Goal: Entertainment & Leisure: Browse casually

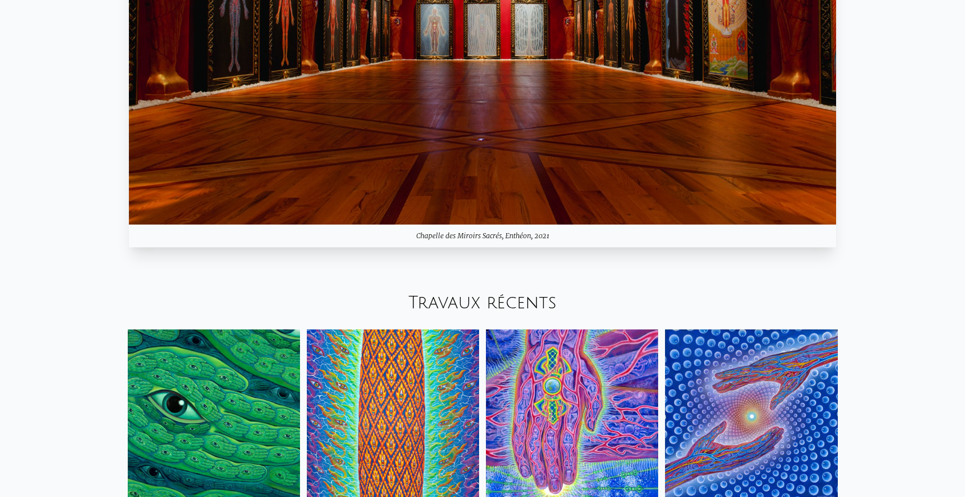
click at [446, 212] on img at bounding box center [482, 26] width 707 height 398
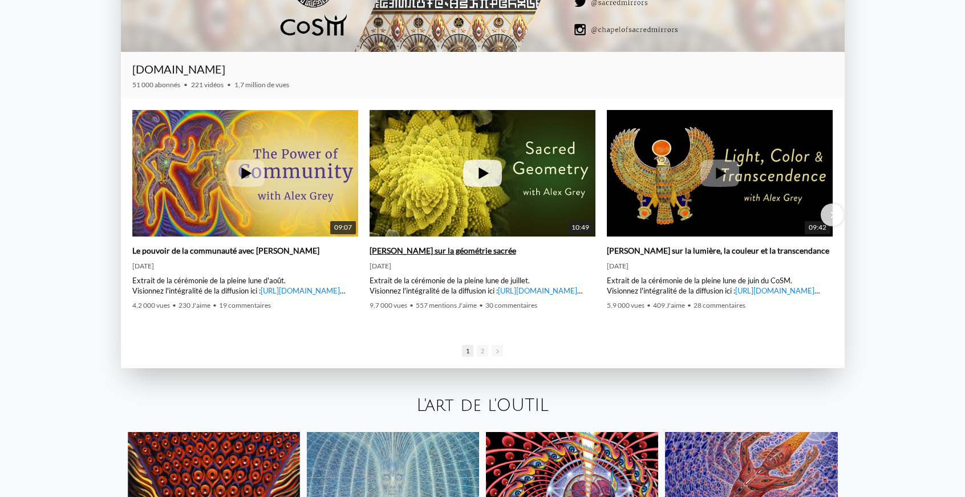
scroll to position [1940, 0]
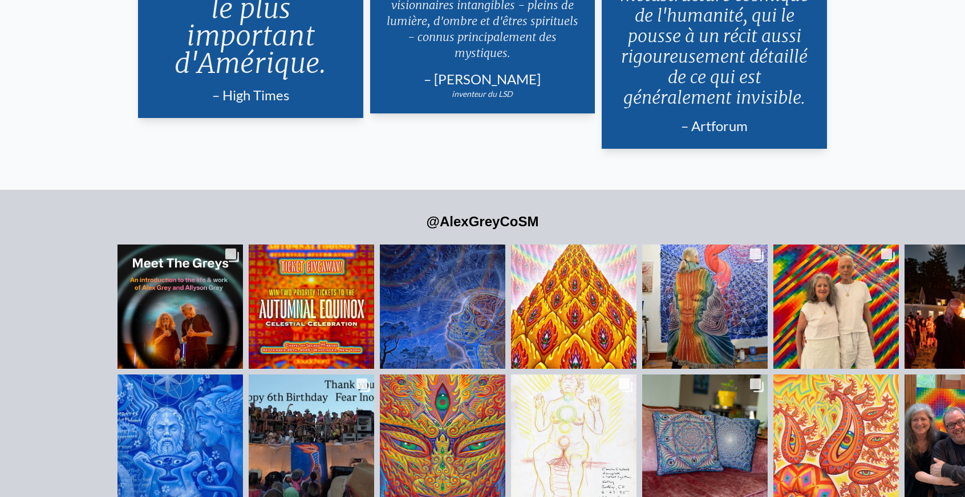
scroll to position [2681, 0]
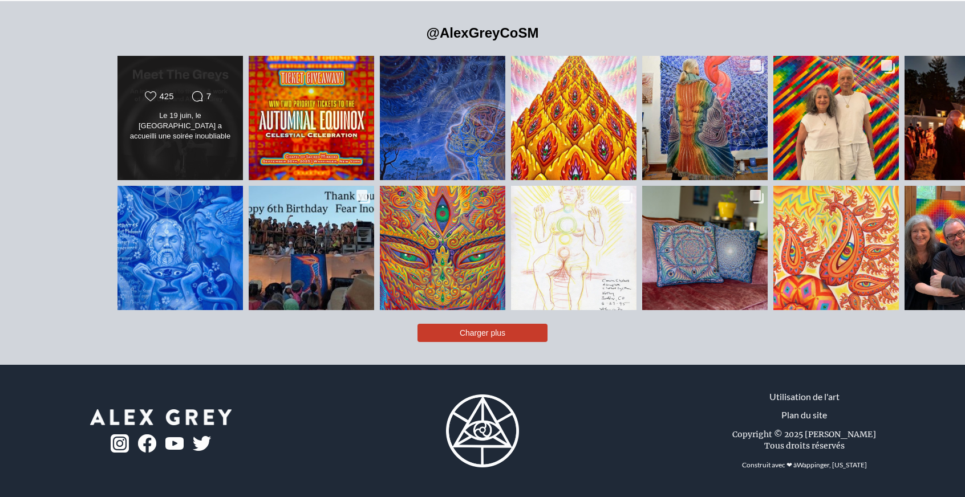
drag, startPoint x: 15, startPoint y: 152, endPoint x: 34, endPoint y: 194, distance: 46.5
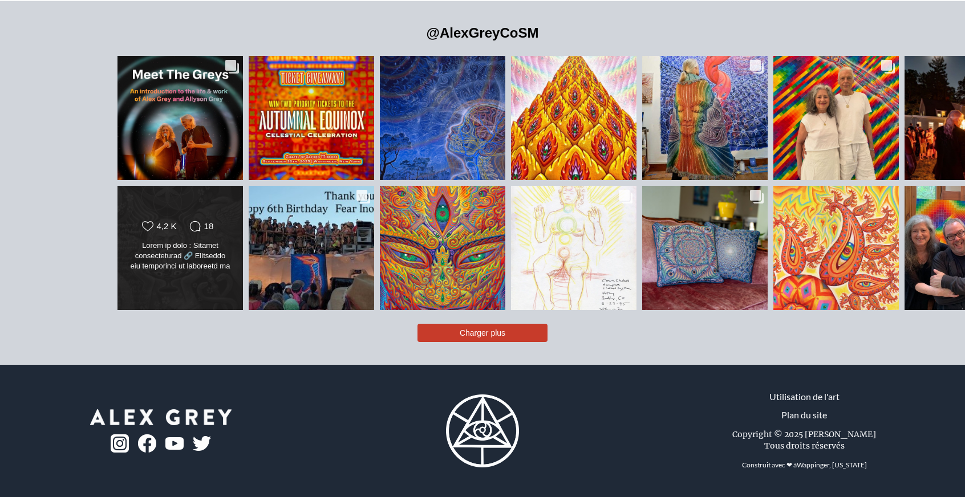
scroll to position [3038, 0]
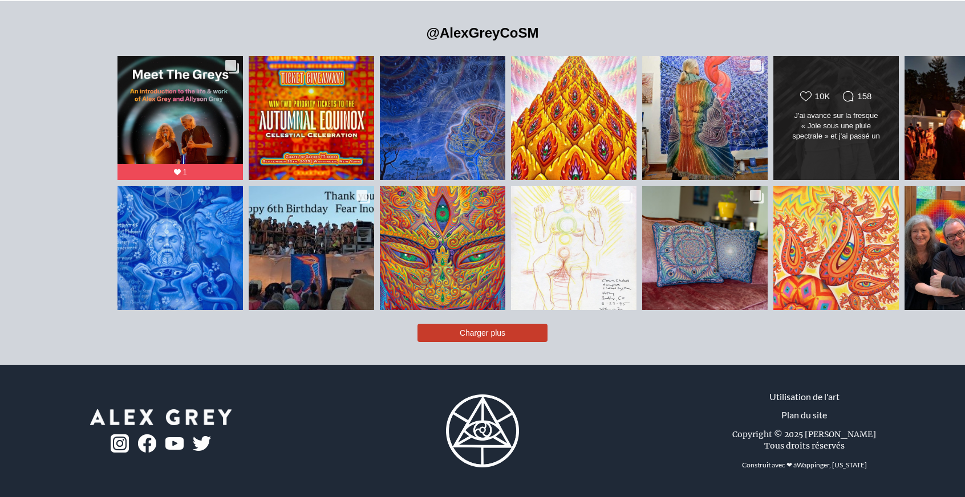
click at [786, 111] on font "J'ai avancé sur la fresque « Joie sous une pluie spectrale » et j'ai passé un s…" at bounding box center [836, 207] width 100 height 193
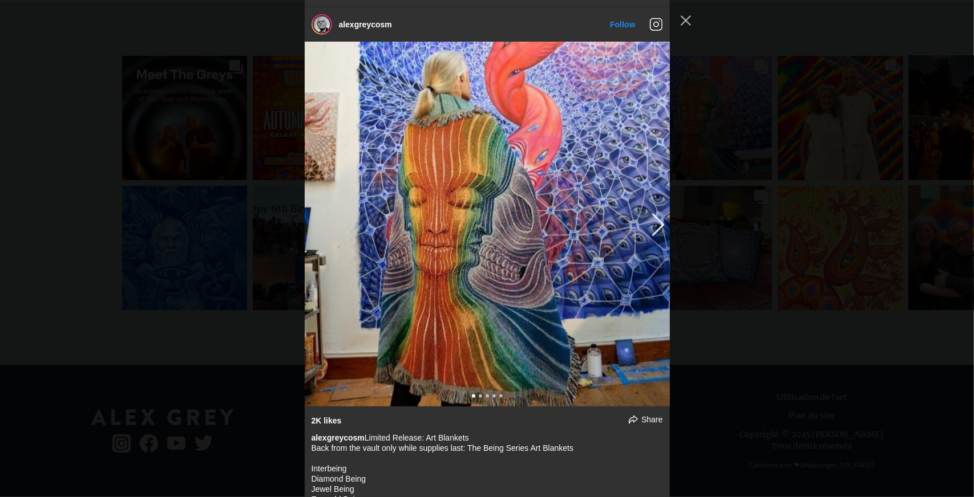
scroll to position [857, 0]
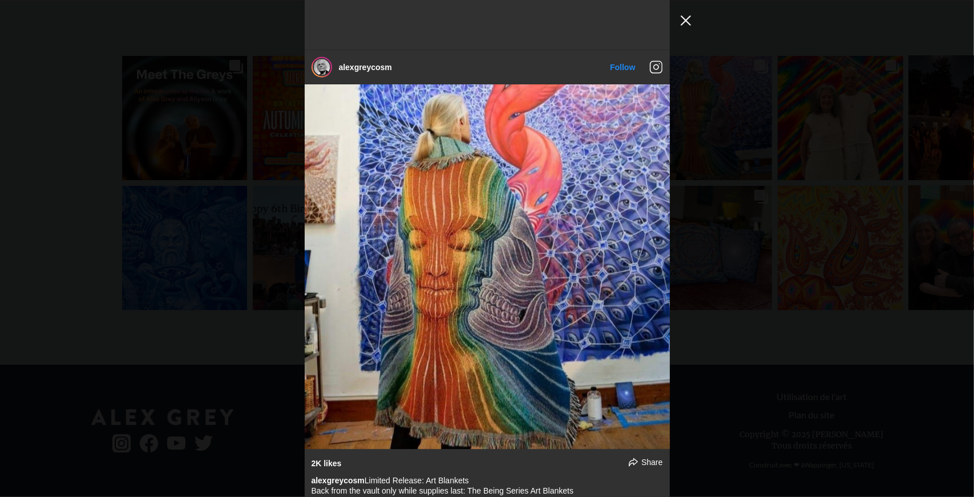
click at [682, 23] on button "Fermer la fenêtre contextuelle du flux Instagram" at bounding box center [686, 20] width 18 height 18
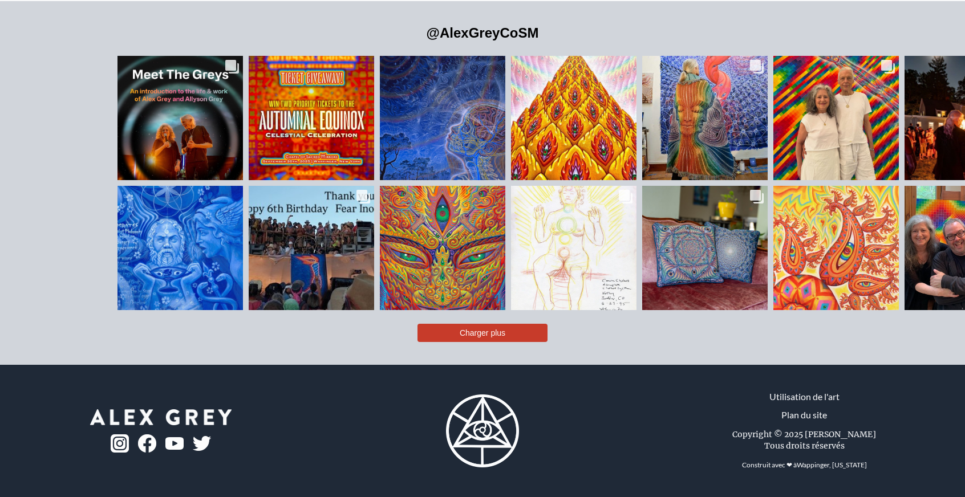
scroll to position [3055, 0]
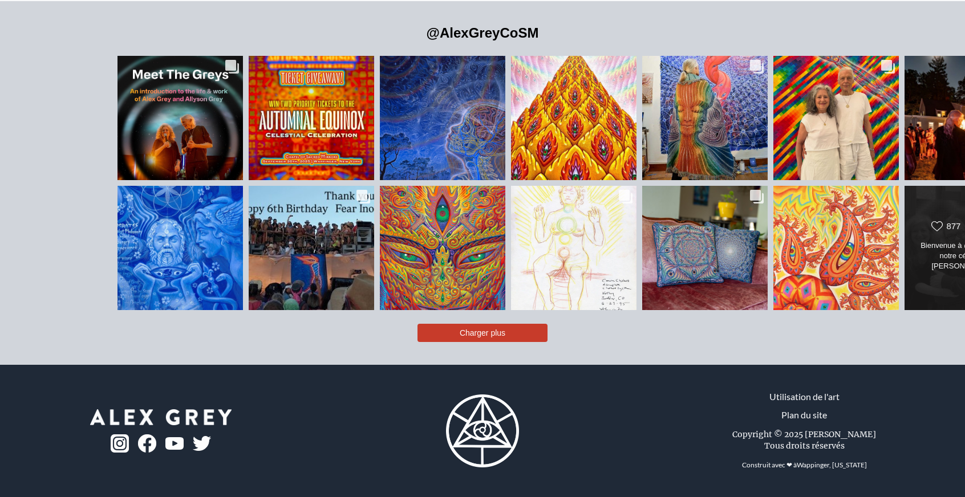
click at [965, 221] on icon "Comments Count" at bounding box center [982, 226] width 11 height 11
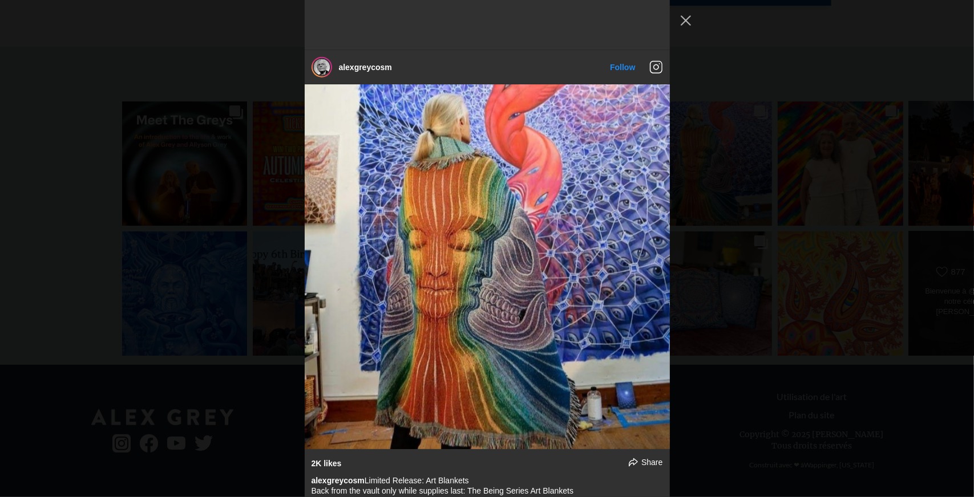
scroll to position [4218, 0]
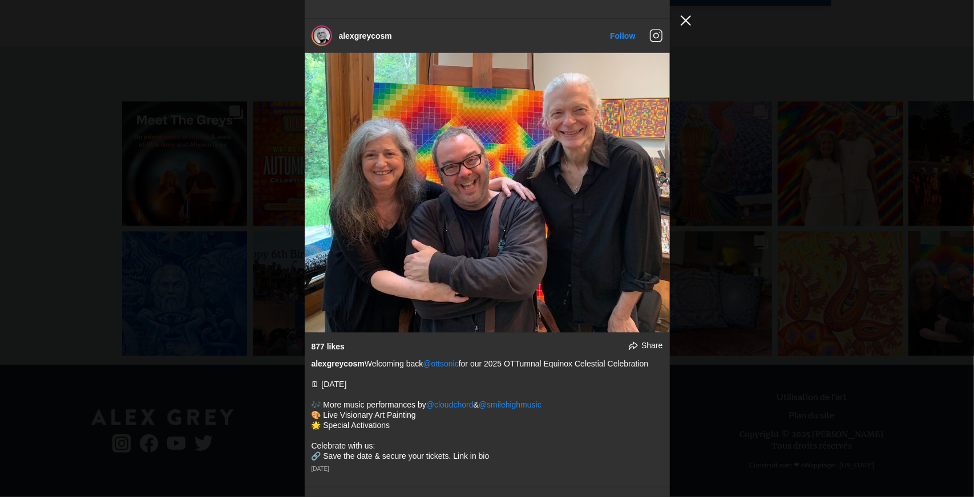
click at [685, 22] on button "Fermer la fenêtre contextuelle du flux Instagram" at bounding box center [686, 20] width 18 height 18
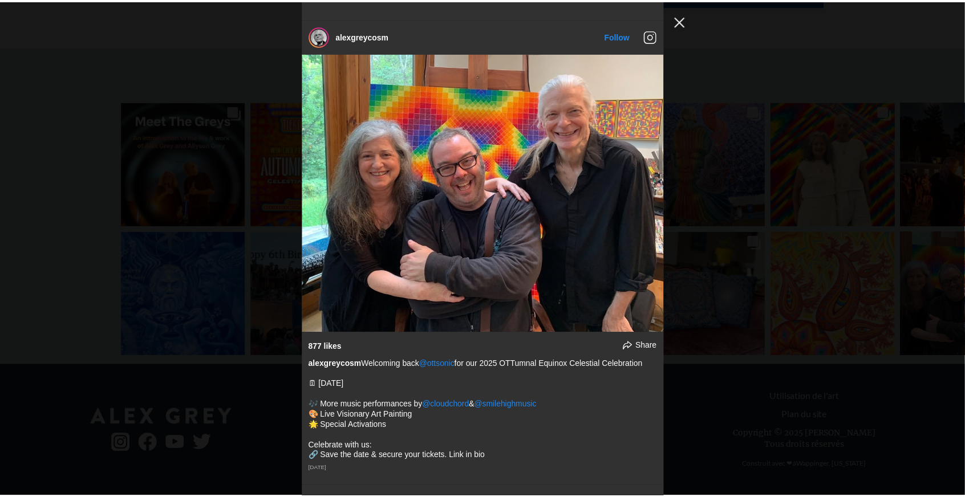
scroll to position [3009, 0]
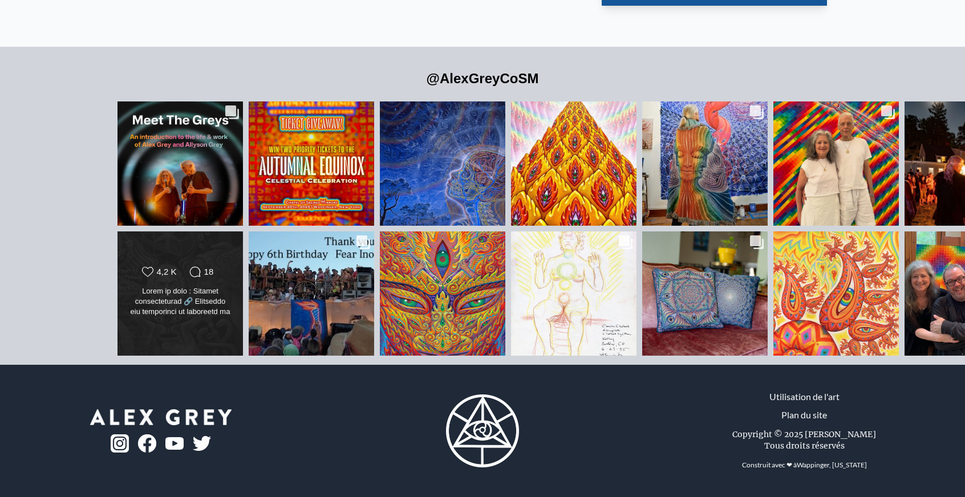
click at [189, 267] on icon at bounding box center [194, 272] width 11 height 10
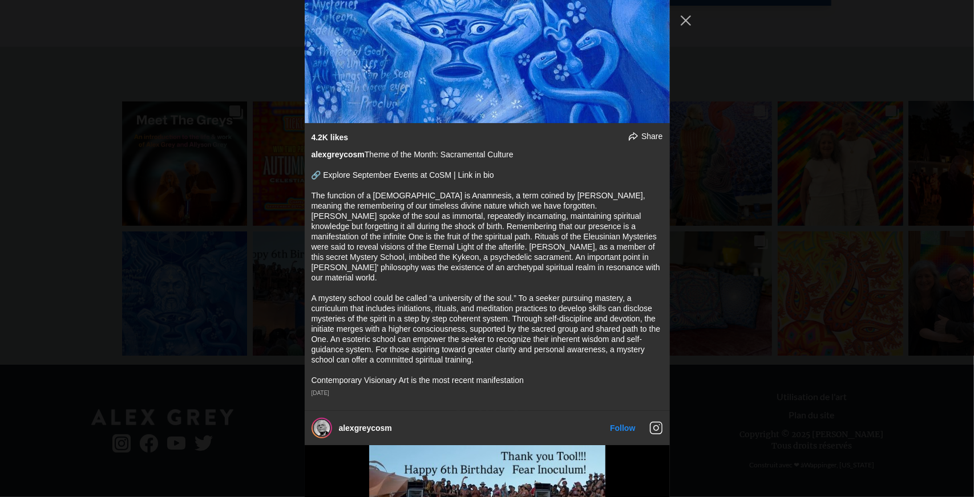
scroll to position [2957, 0]
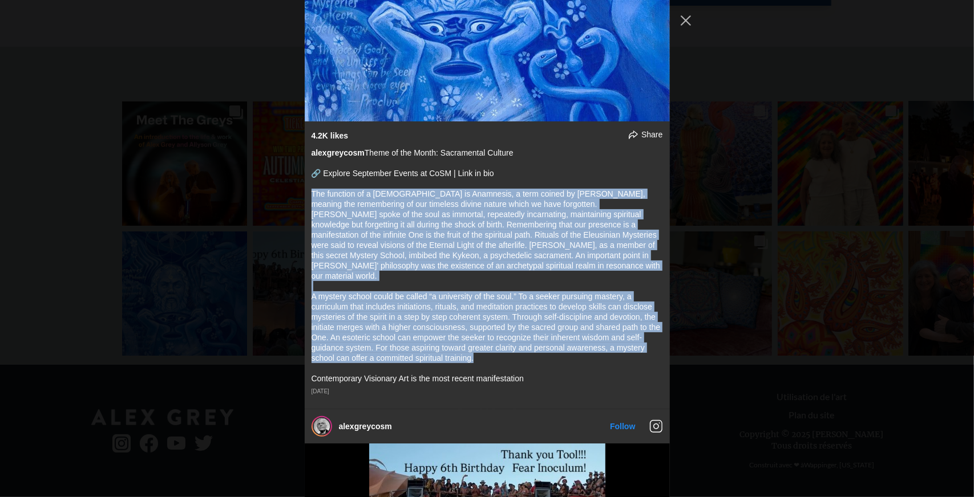
drag, startPoint x: 473, startPoint y: 347, endPoint x: 305, endPoint y: 196, distance: 225.8
click at [305, 196] on div "4.2K likes Share Share on Facebook Share on Twitter alexgreycosm Theme of the M…" at bounding box center [487, 266] width 365 height 288
copy div "Lor ipsumdol si a consectet ad Elitseddo, e temp incidi ut Laboreet, dolorem al…"
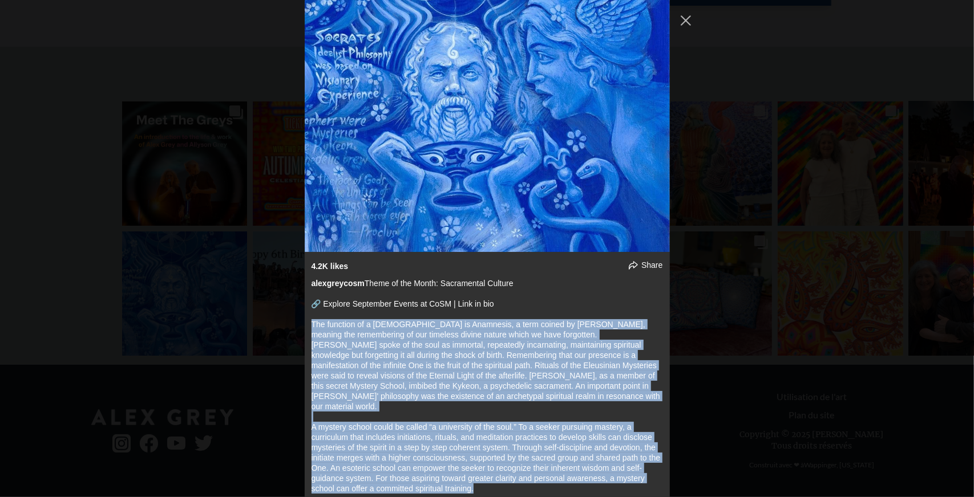
scroll to position [2786, 0]
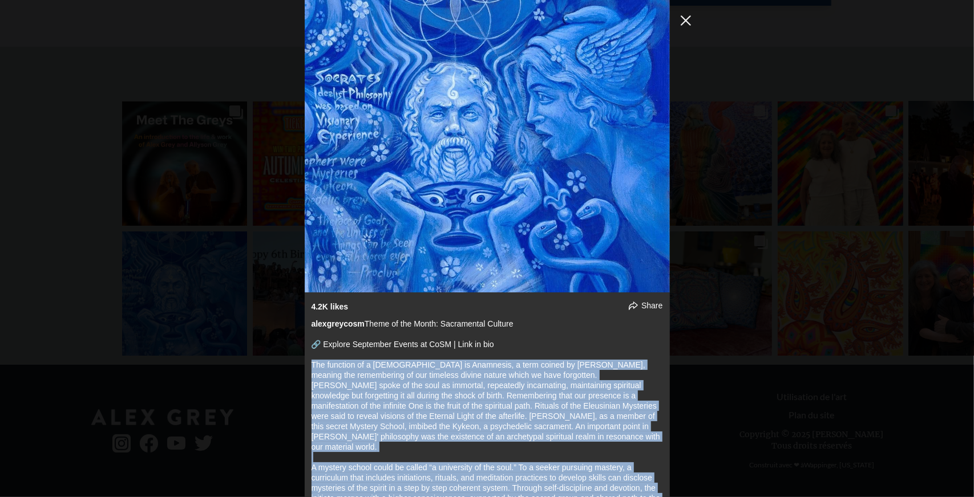
click at [693, 22] on button "Fermer la fenêtre contextuelle du flux Instagram" at bounding box center [686, 20] width 18 height 18
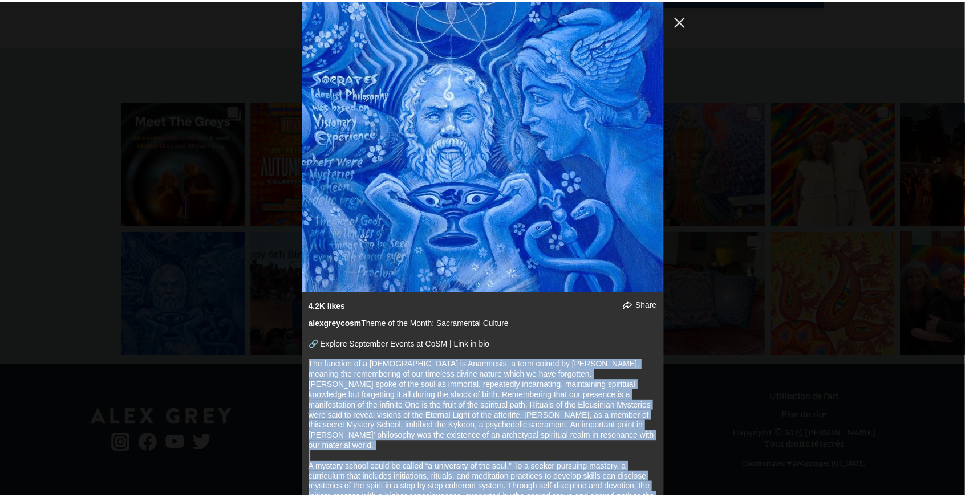
scroll to position [3009, 0]
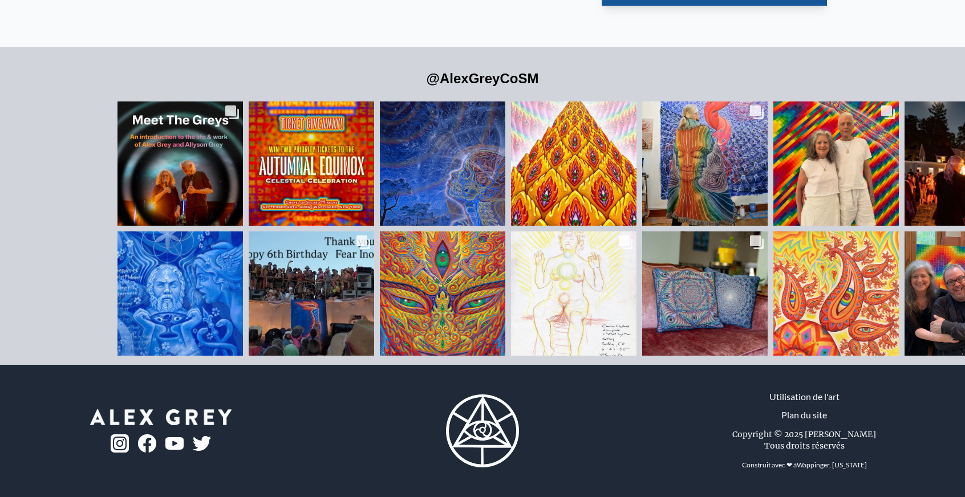
click at [663, 399] on div "Utilisation de l'art Plan du site Copyright © 2025 [PERSON_NAME] Tous droits ré…" at bounding box center [804, 431] width 322 height 105
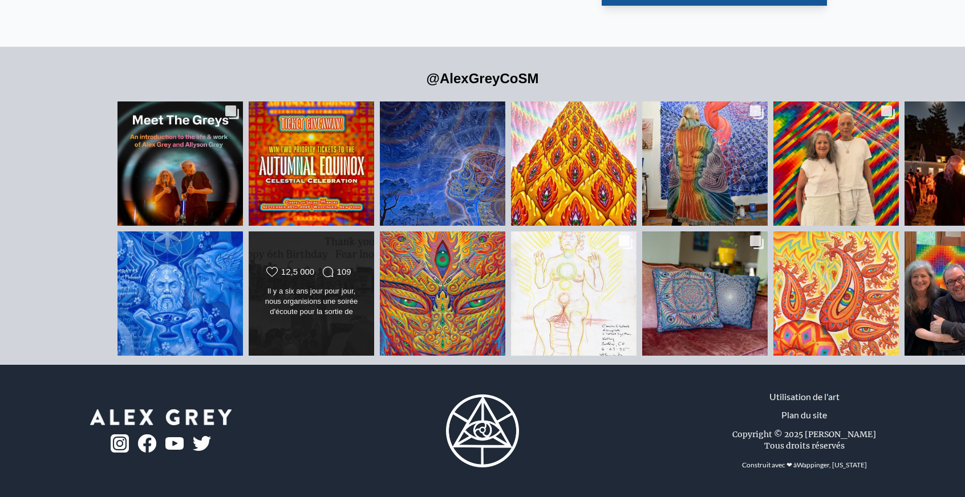
click at [261, 266] on div "Likes Count 12,5 000 Comments Count 109 Il y a six ans jour pour jour, nous org…" at bounding box center [312, 293] width 102 height 54
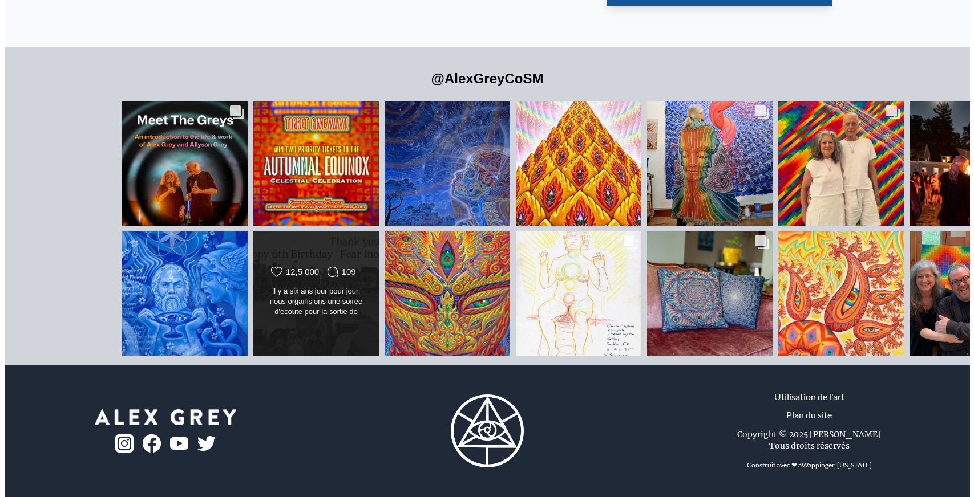
scroll to position [3355, 0]
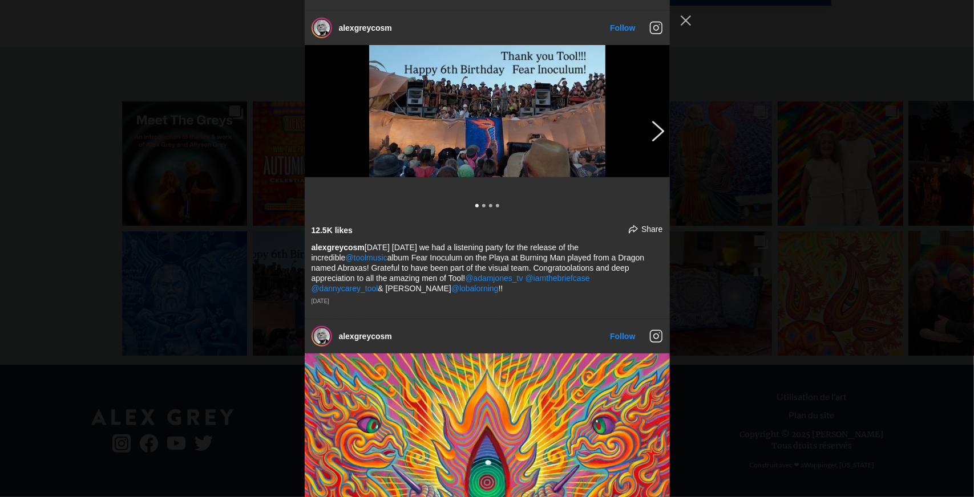
click at [657, 120] on button "Previous image" at bounding box center [656, 130] width 14 height 21
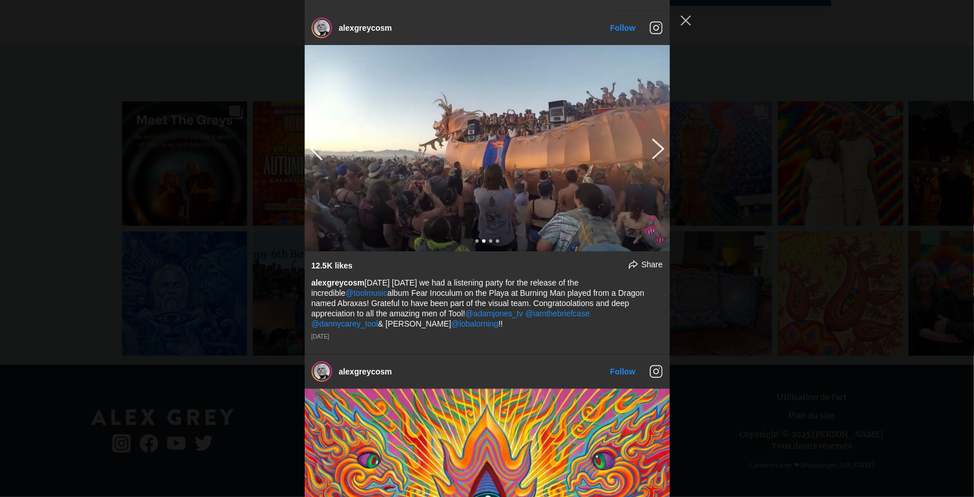
click at [657, 117] on img "Fenêtre contextuelle du flux Instagram" at bounding box center [487, 148] width 365 height 206
click at [604, 155] on img "Fenêtre contextuelle du flux Instagram" at bounding box center [487, 148] width 365 height 206
click at [693, 22] on button "Fermer la fenêtre contextuelle du flux Instagram" at bounding box center [686, 20] width 18 height 18
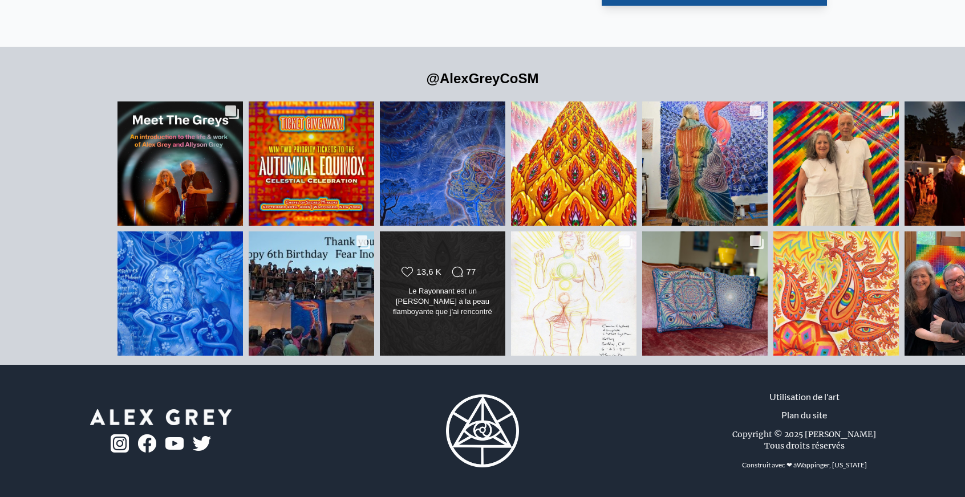
scroll to position [3009, 0]
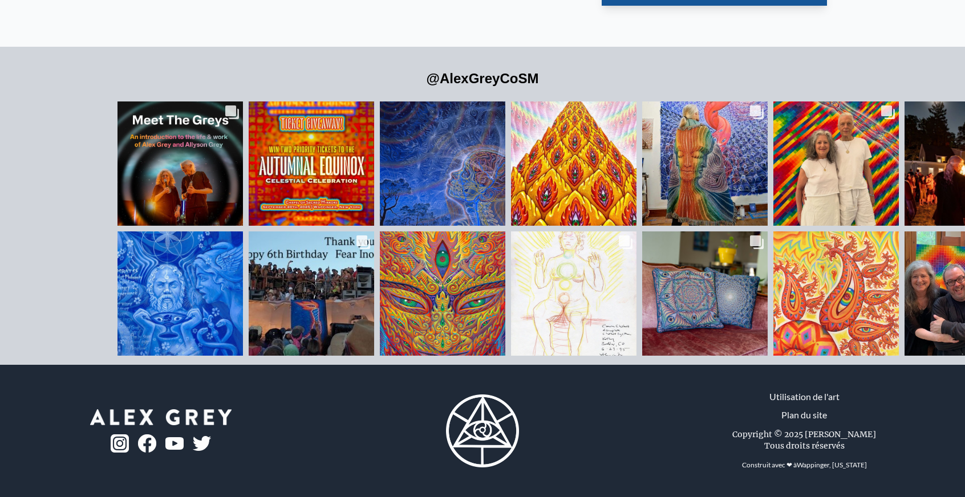
click at [493, 419] on img at bounding box center [482, 431] width 73 height 73
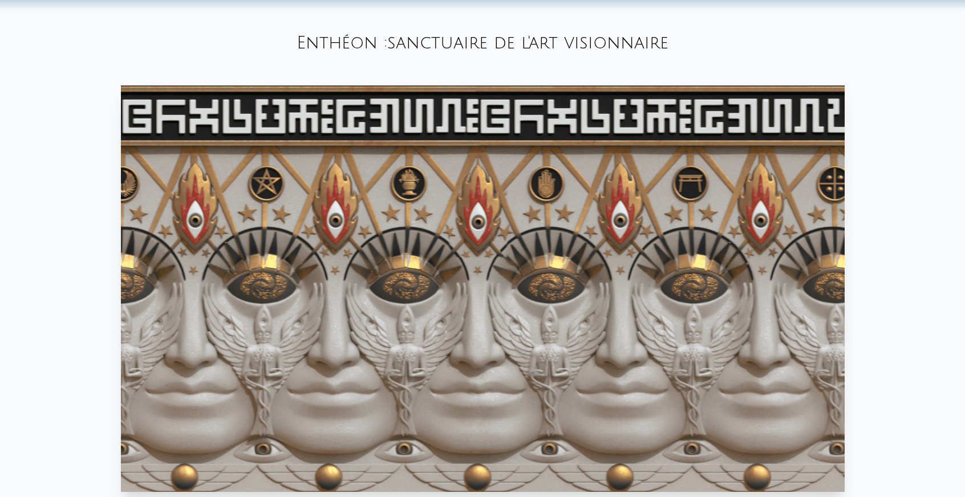
drag, startPoint x: 201, startPoint y: 263, endPoint x: 200, endPoint y: 318, distance: 54.8
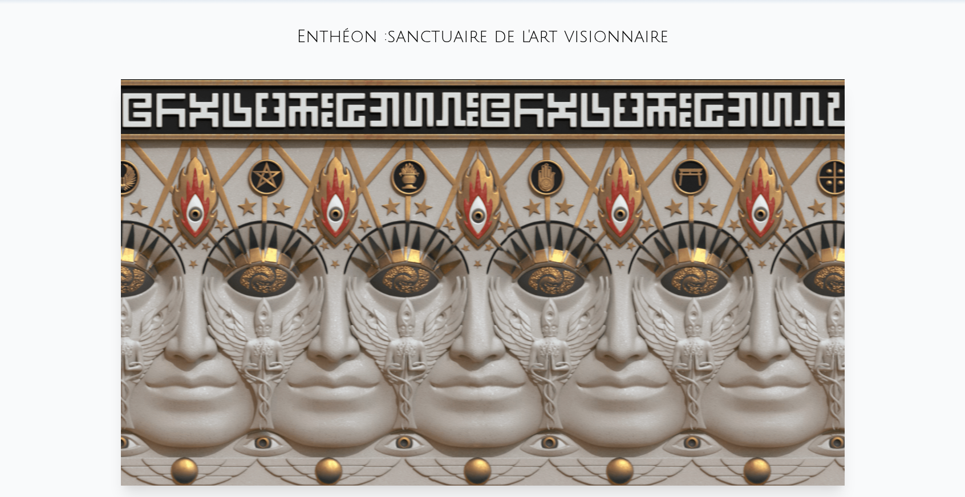
click at [572, 302] on video "Votre navigateur ne prend pas en charge la balise vidéo." at bounding box center [483, 282] width 724 height 407
